Goal: Task Accomplishment & Management: Use online tool/utility

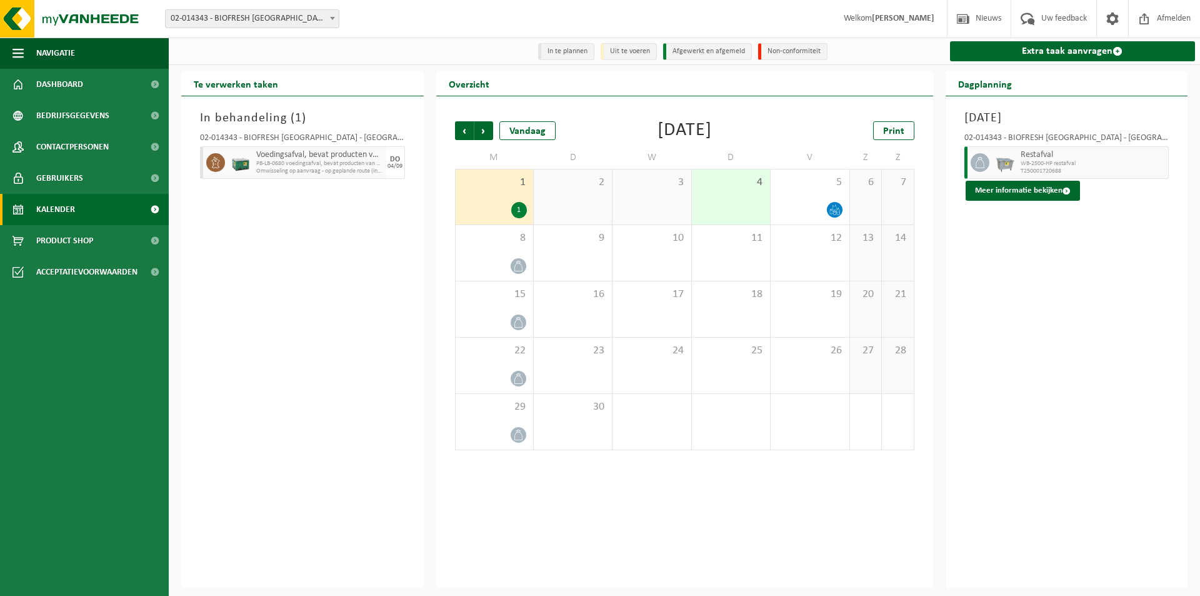
drag, startPoint x: 1063, startPoint y: 241, endPoint x: 1012, endPoint y: 178, distance: 81.4
click at [1064, 242] on div "Maandag 1 september 2025 02-014343 - BIOFRESH BELGIUM - GAVERE Restafval WB-250…" at bounding box center [1067, 342] width 243 height 492
click at [460, 138] on span "Vorige" at bounding box center [464, 130] width 19 height 19
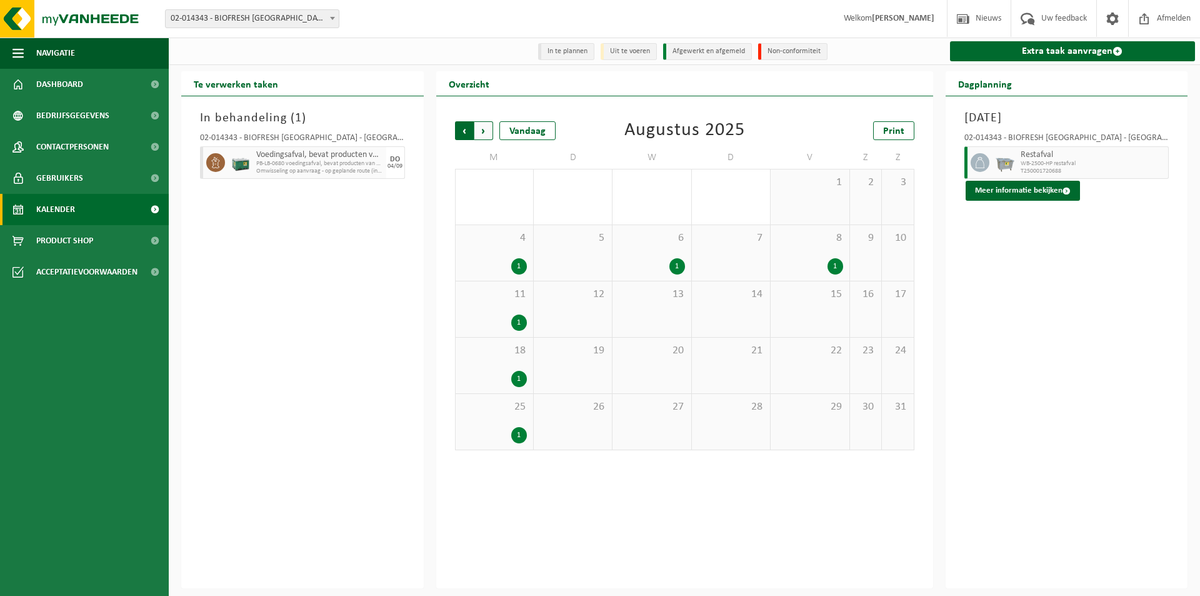
click at [488, 136] on span "Volgende" at bounding box center [484, 130] width 19 height 19
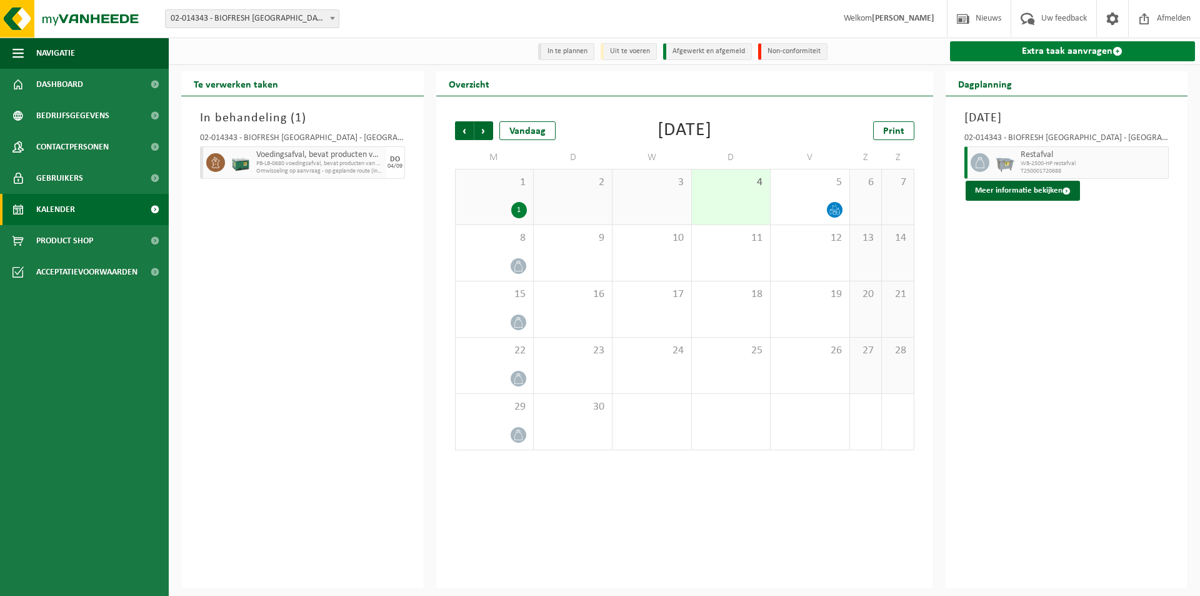
click at [1012, 57] on link "Extra taak aanvragen" at bounding box center [1073, 51] width 246 height 20
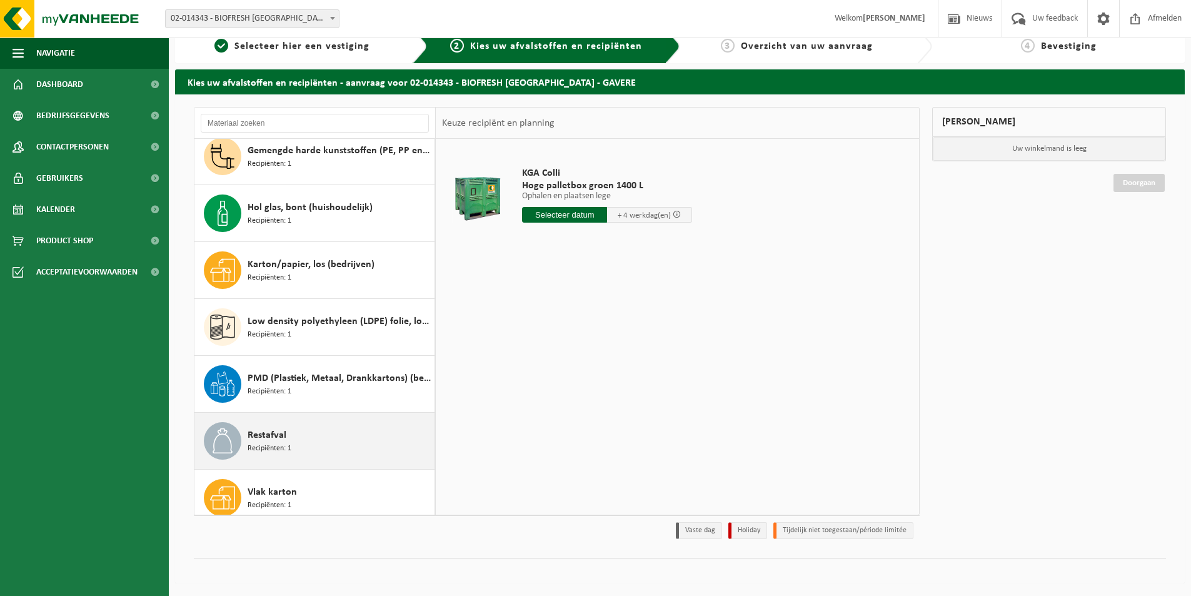
scroll to position [193, 0]
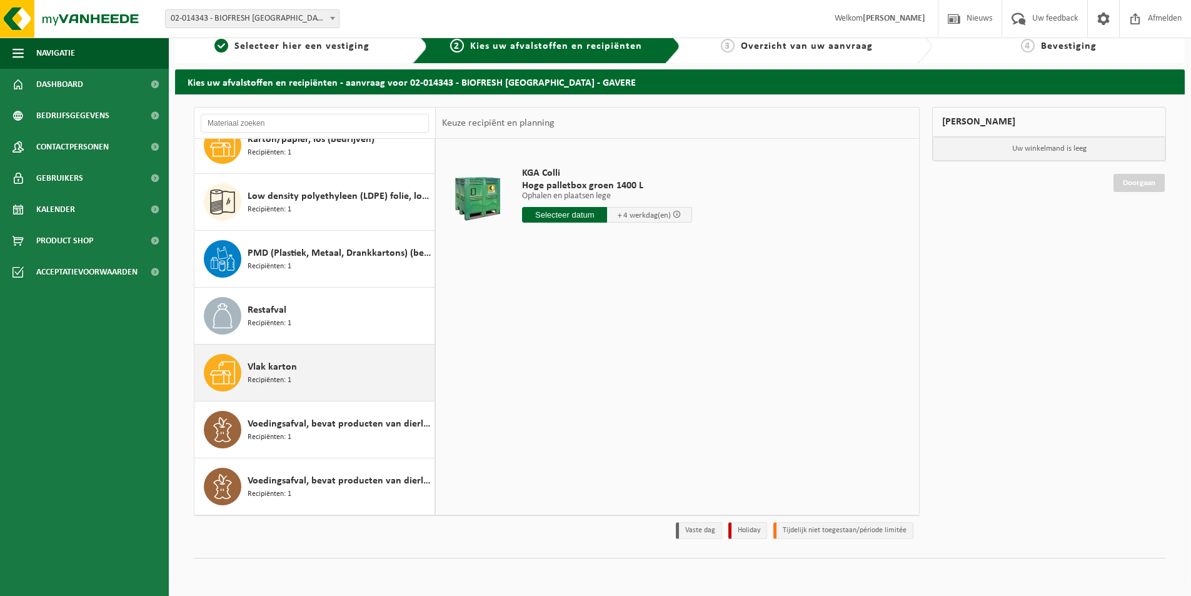
click at [327, 374] on div "Vlak karton Recipiënten: 1" at bounding box center [340, 373] width 184 height 38
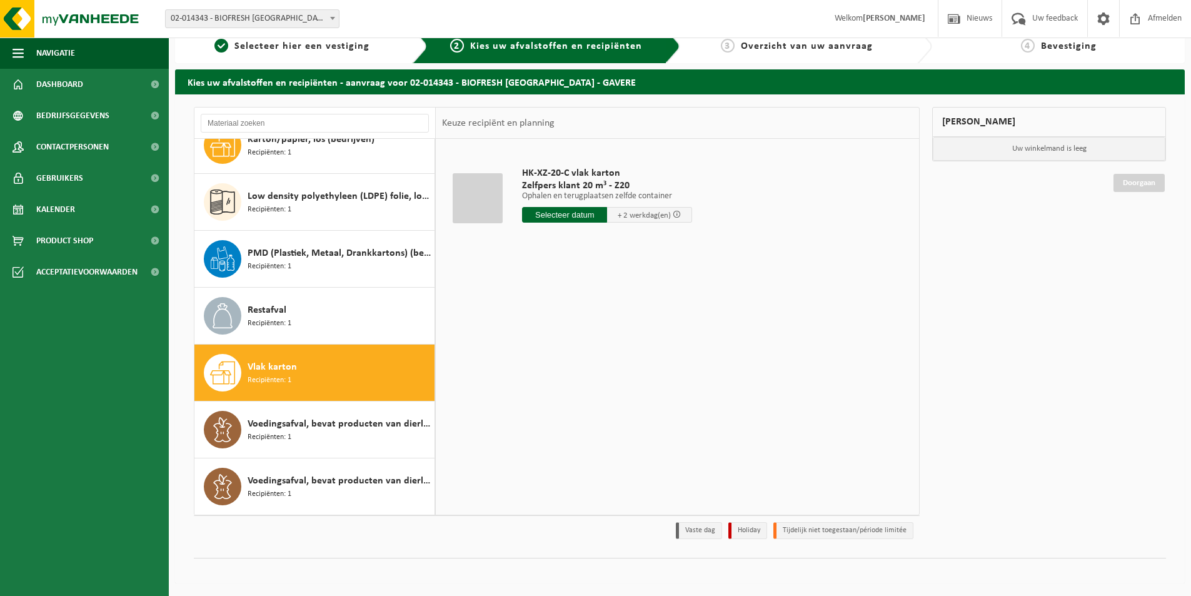
click at [563, 213] on input "text" at bounding box center [564, 215] width 85 height 16
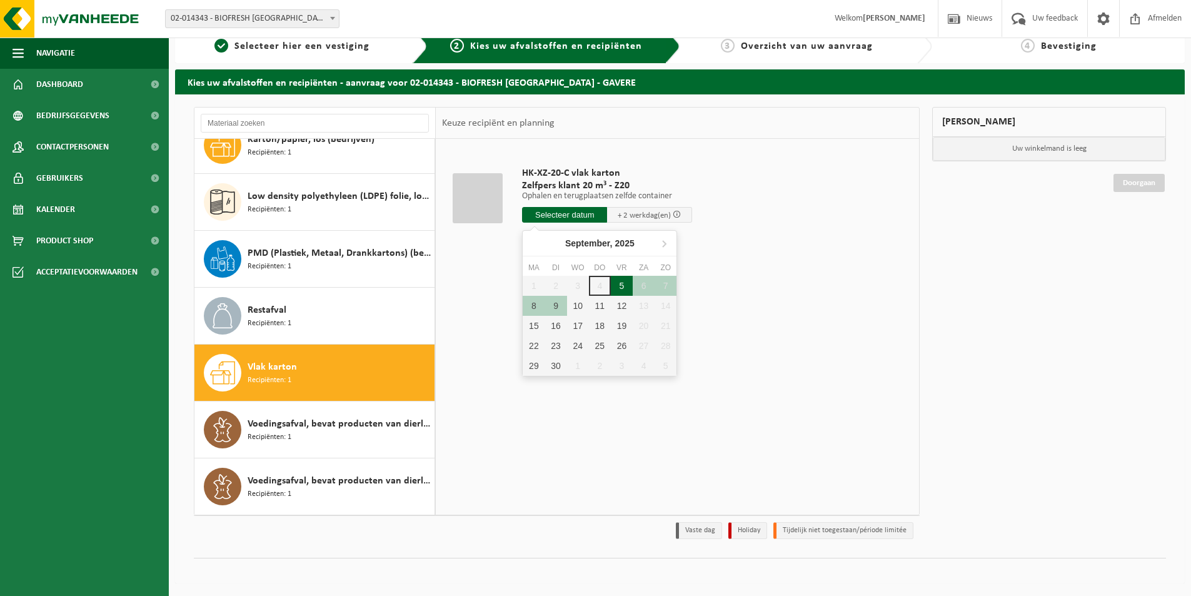
click at [622, 289] on div "5" at bounding box center [622, 286] width 22 height 20
type input "Van 2025-09-05"
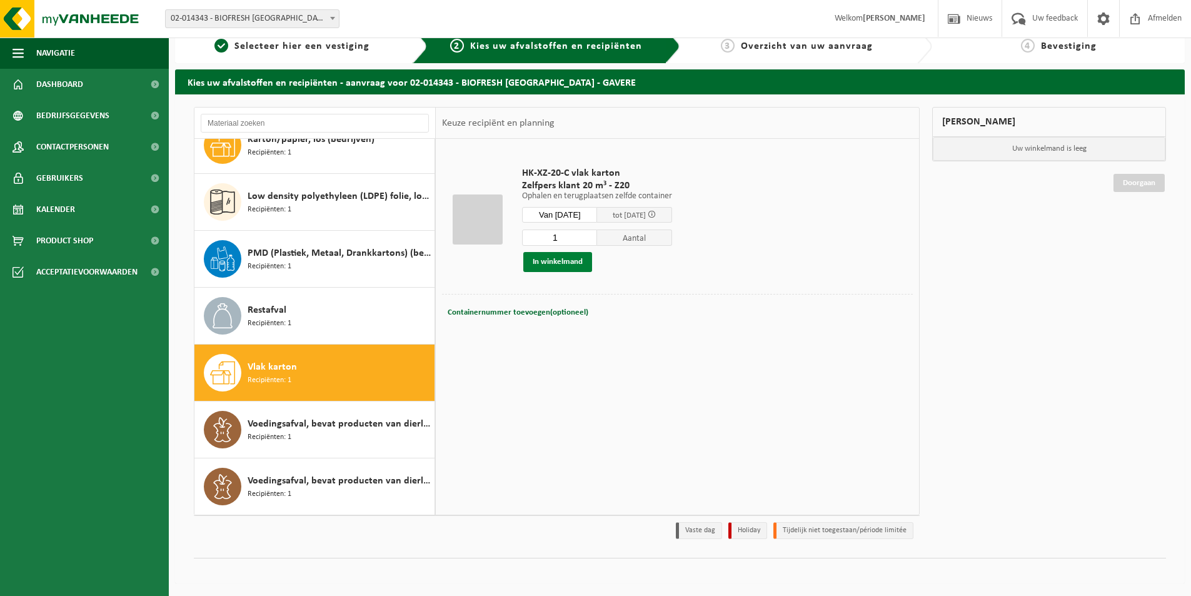
click at [563, 262] on button "In winkelmand" at bounding box center [557, 262] width 69 height 20
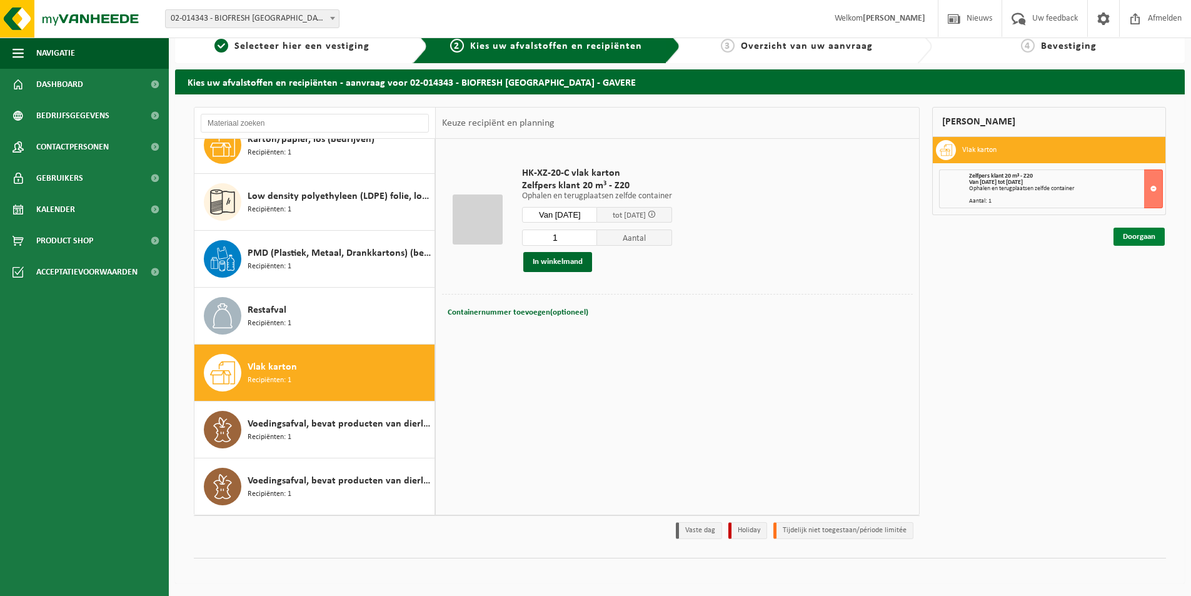
click at [1138, 238] on link "Doorgaan" at bounding box center [1139, 237] width 51 height 18
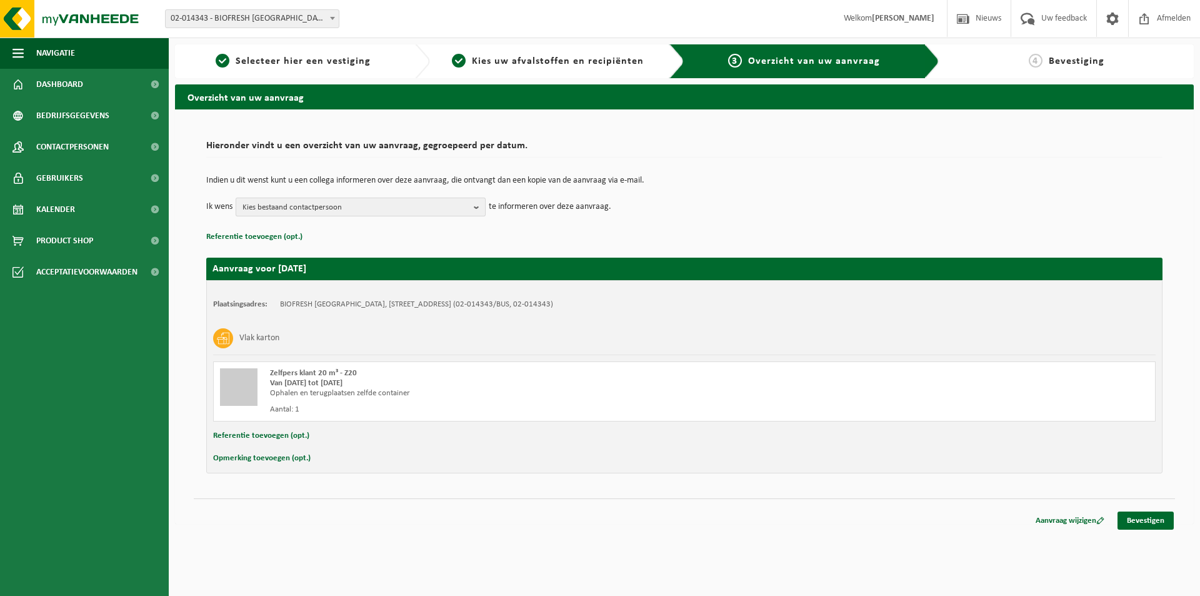
click at [330, 208] on span "Kies bestaand contactpersoon" at bounding box center [356, 207] width 226 height 19
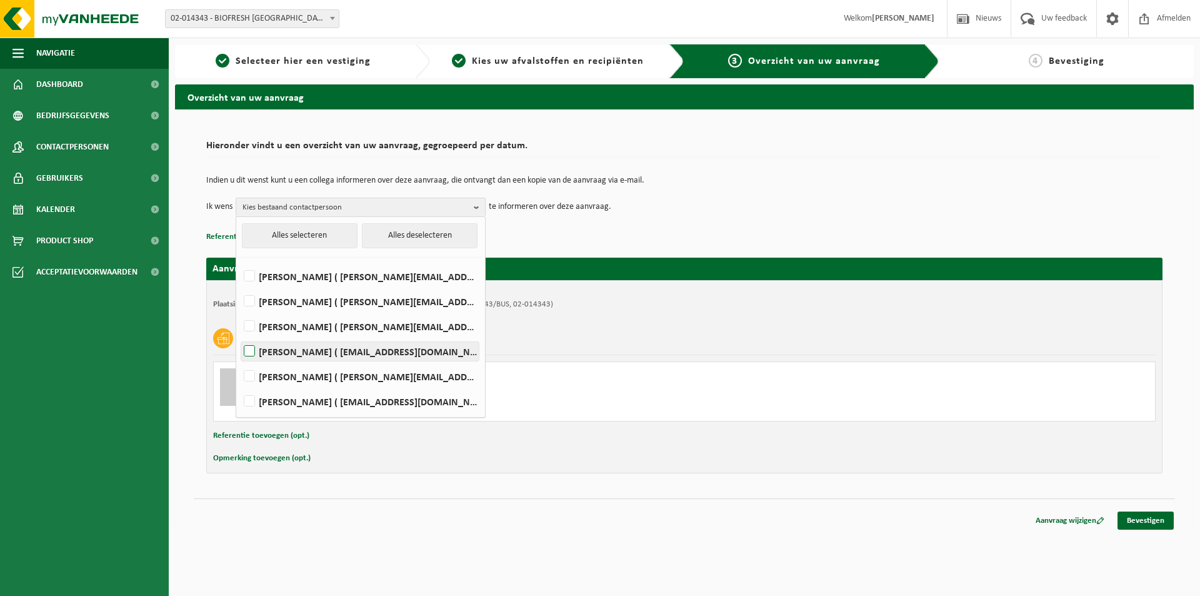
click at [325, 355] on label "[PERSON_NAME] ( [EMAIL_ADDRESS][DOMAIN_NAME] )" at bounding box center [360, 351] width 238 height 19
click at [239, 336] on input "[PERSON_NAME] ( [EMAIL_ADDRESS][DOMAIN_NAME] )" at bounding box center [239, 335] width 1 height 1
checkbox input "true"
click at [633, 420] on div "Zelfpers klant 20 m³ - Z20 Van [DATE] tot [DATE] Ophalen en terugplaatsen zelfd…" at bounding box center [684, 391] width 943 height 60
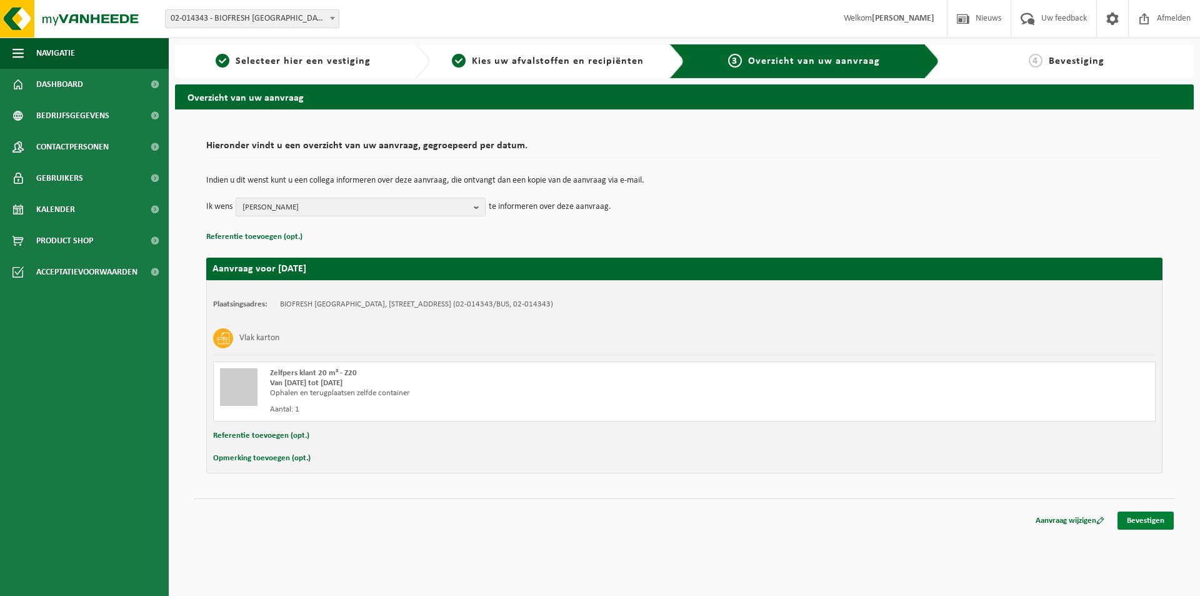
click at [1145, 525] on link "Bevestigen" at bounding box center [1146, 520] width 56 height 18
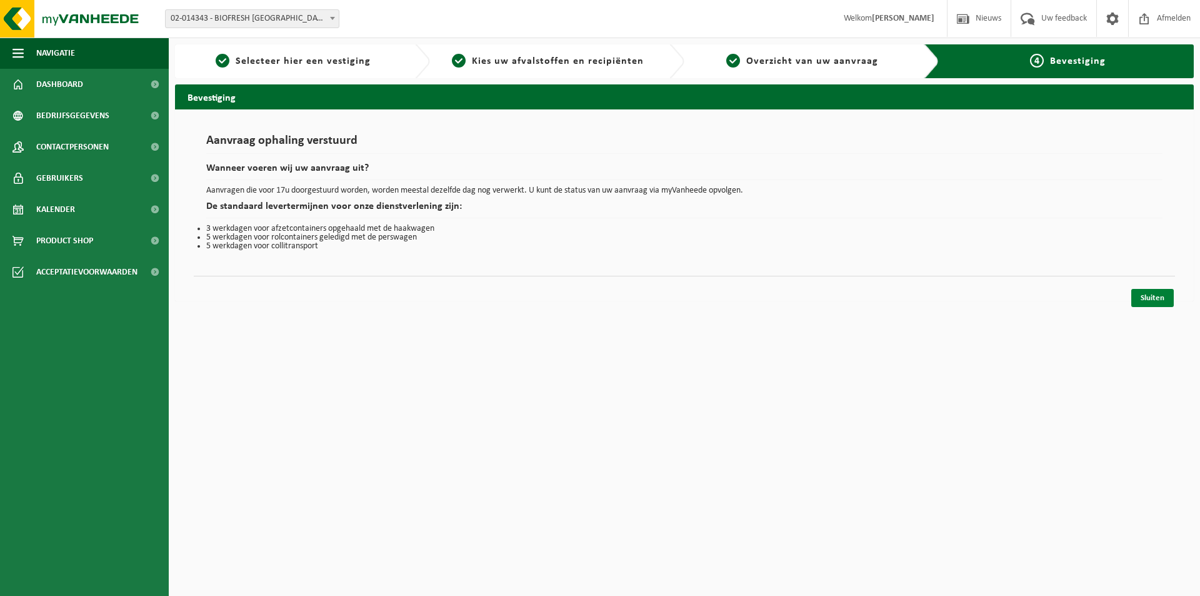
click at [1157, 303] on link "Sluiten" at bounding box center [1153, 298] width 43 height 18
